Goal: Find specific page/section: Find specific page/section

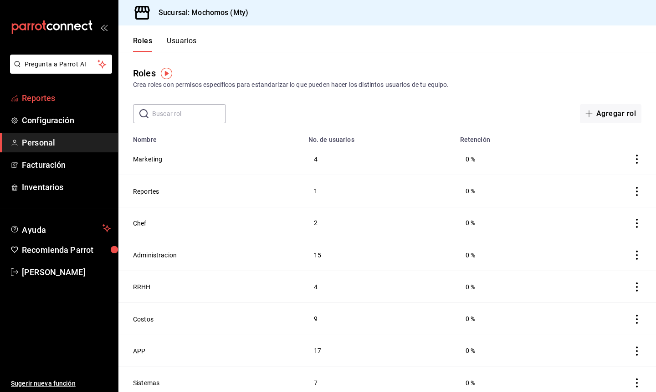
click at [41, 103] on span "Reportes" at bounding box center [66, 98] width 89 height 12
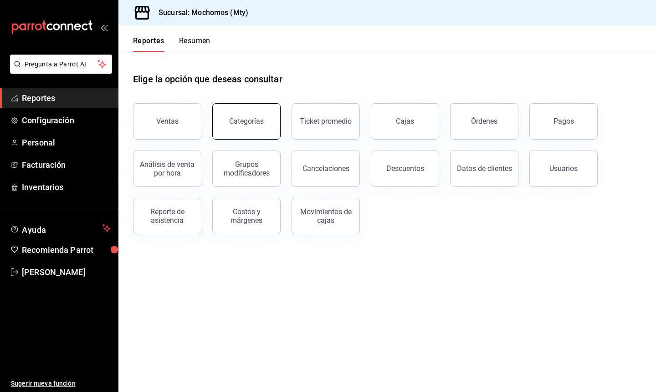
click at [249, 127] on button "Categorías" at bounding box center [246, 121] width 68 height 36
